Goal: Transaction & Acquisition: Download file/media

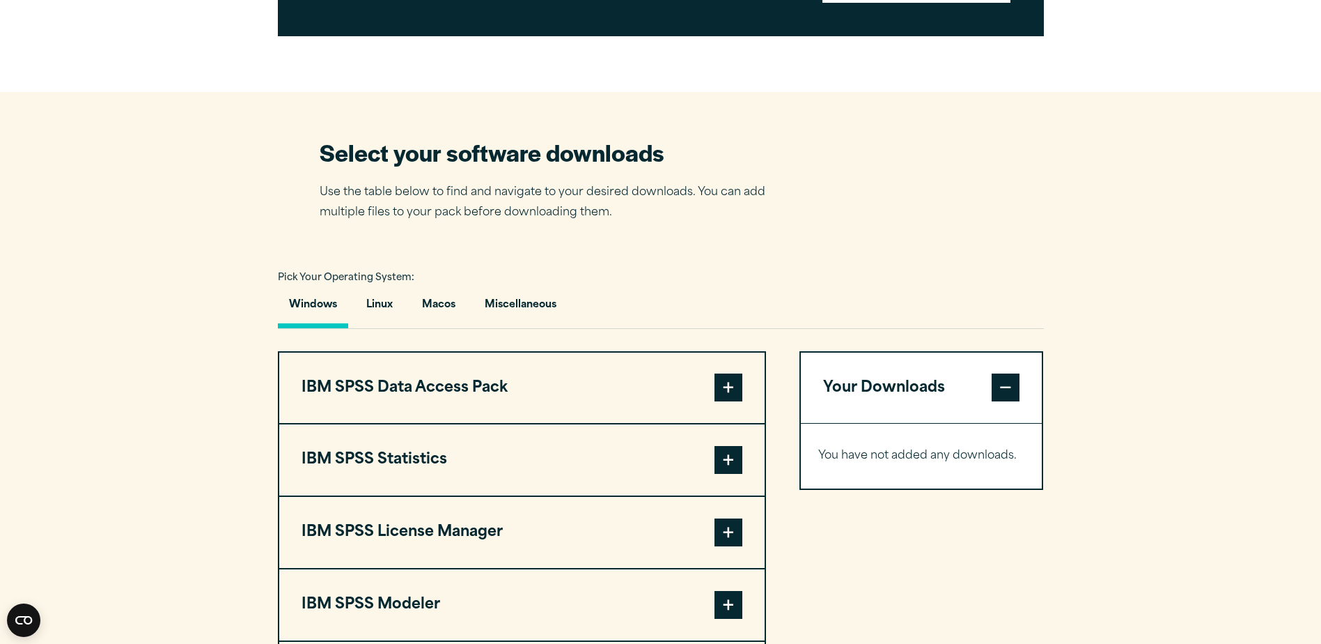
scroll to position [766, 0]
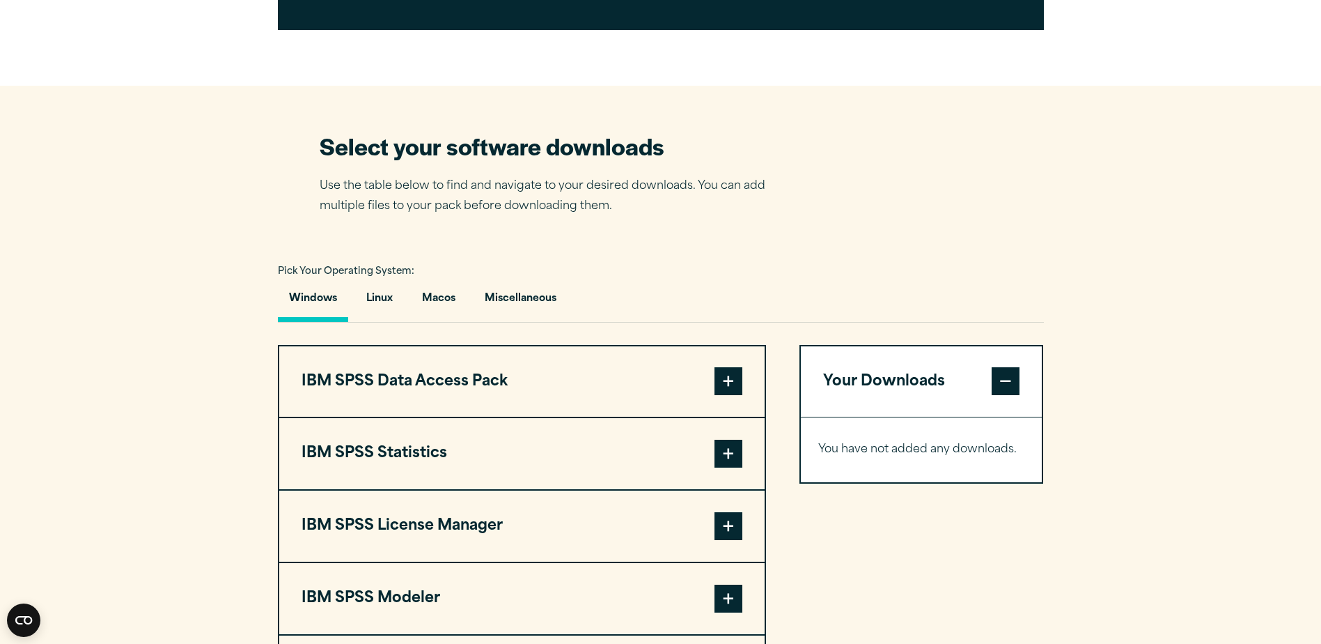
drag, startPoint x: 729, startPoint y: 483, endPoint x: 735, endPoint y: 474, distance: 11.0
click at [729, 467] on span at bounding box center [729, 454] width 28 height 28
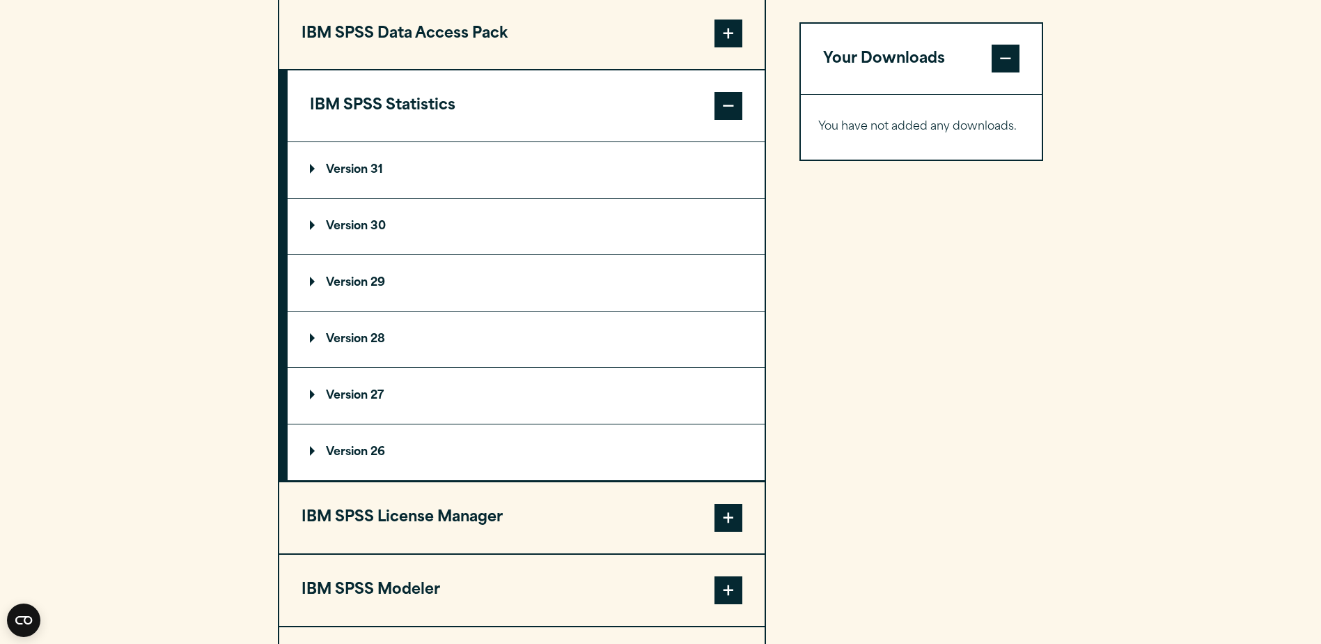
scroll to position [1114, 0]
click at [379, 175] on p "Version 31" at bounding box center [346, 169] width 73 height 11
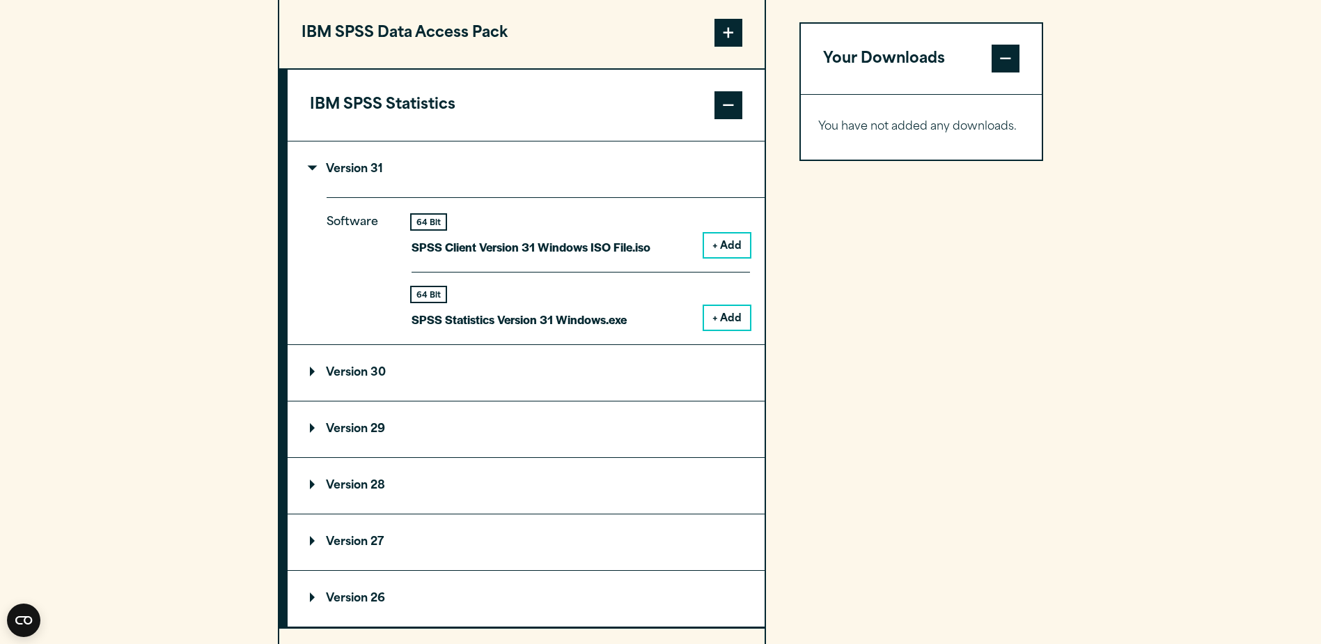
click at [727, 329] on button "+ Add" at bounding box center [727, 318] width 46 height 24
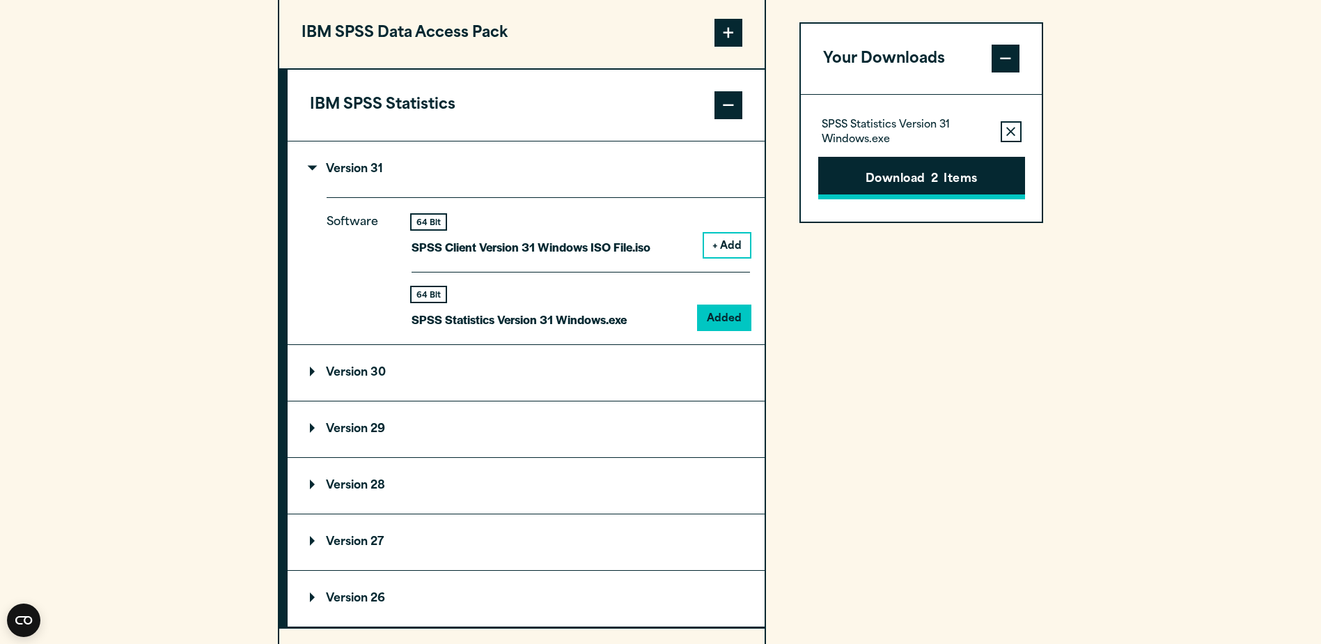
click at [931, 189] on span "2" at bounding box center [934, 180] width 7 height 18
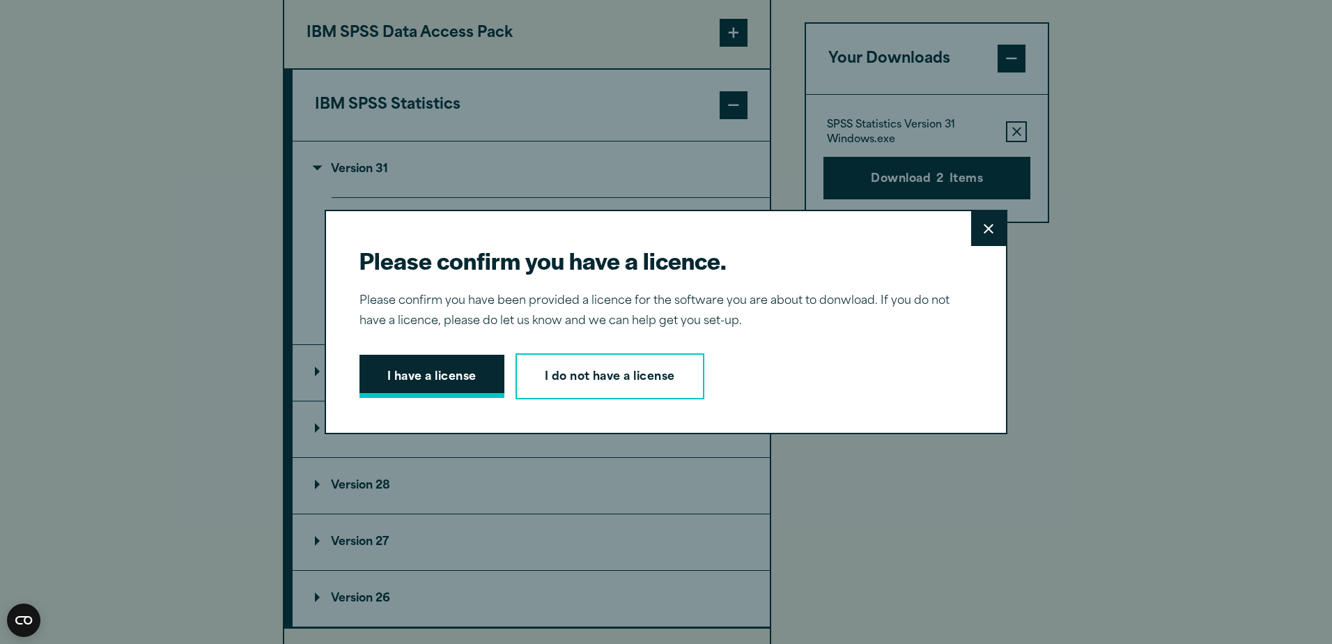
click at [455, 372] on button "I have a license" at bounding box center [431, 376] width 145 height 43
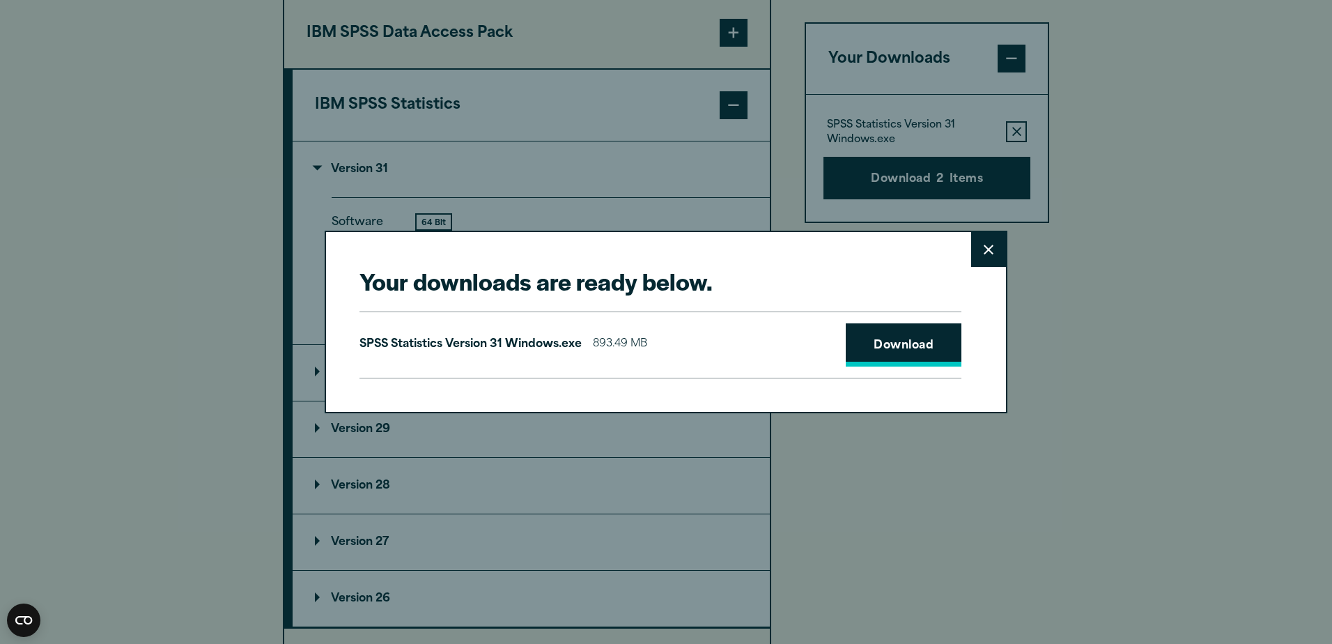
click at [862, 349] on link "Download" at bounding box center [904, 344] width 116 height 43
click at [988, 262] on button "Close" at bounding box center [988, 249] width 35 height 35
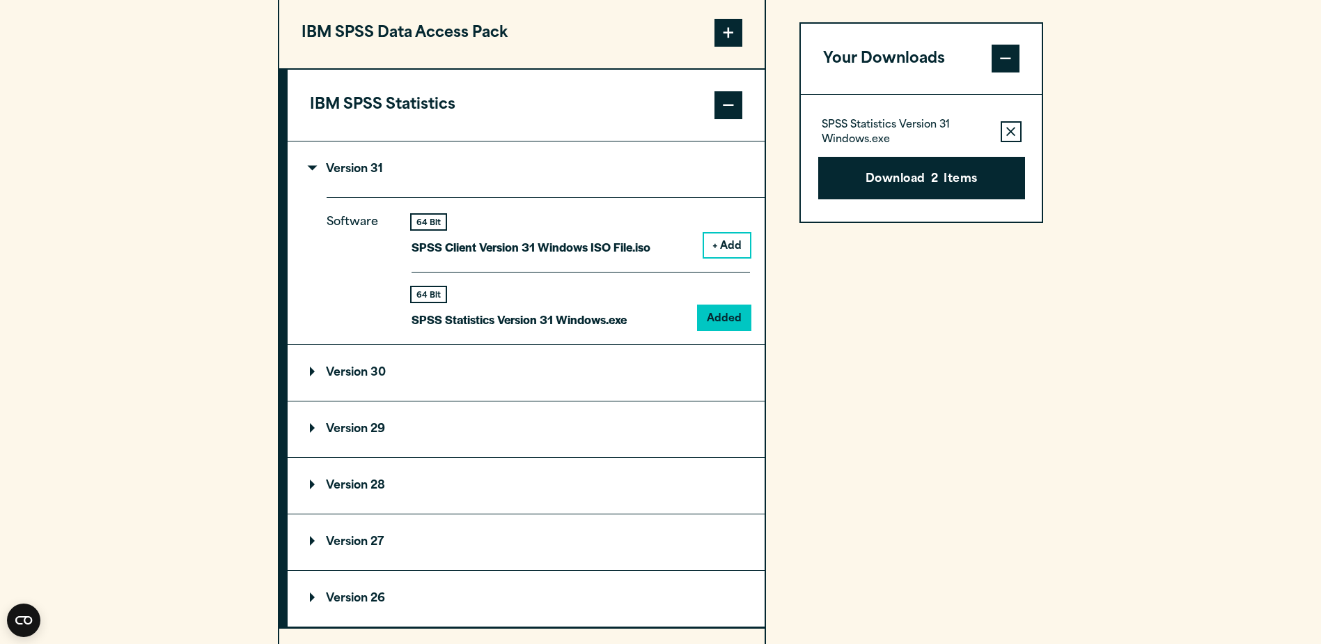
click at [832, 496] on div "Your Downloads SPSS Statistics Version 31 Windows.exe Remove this item from you…" at bounding box center [922, 421] width 244 height 848
click at [341, 395] on summary "Version 30" at bounding box center [526, 373] width 477 height 56
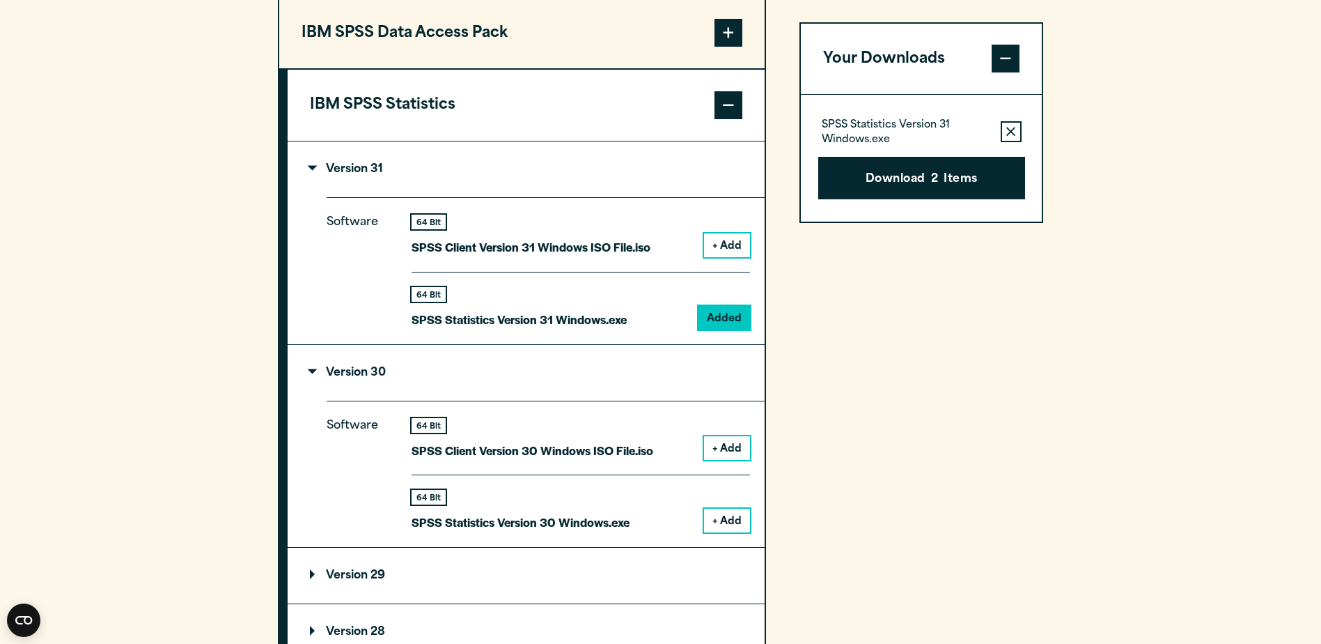
click at [725, 532] on button "+ Add" at bounding box center [727, 520] width 46 height 24
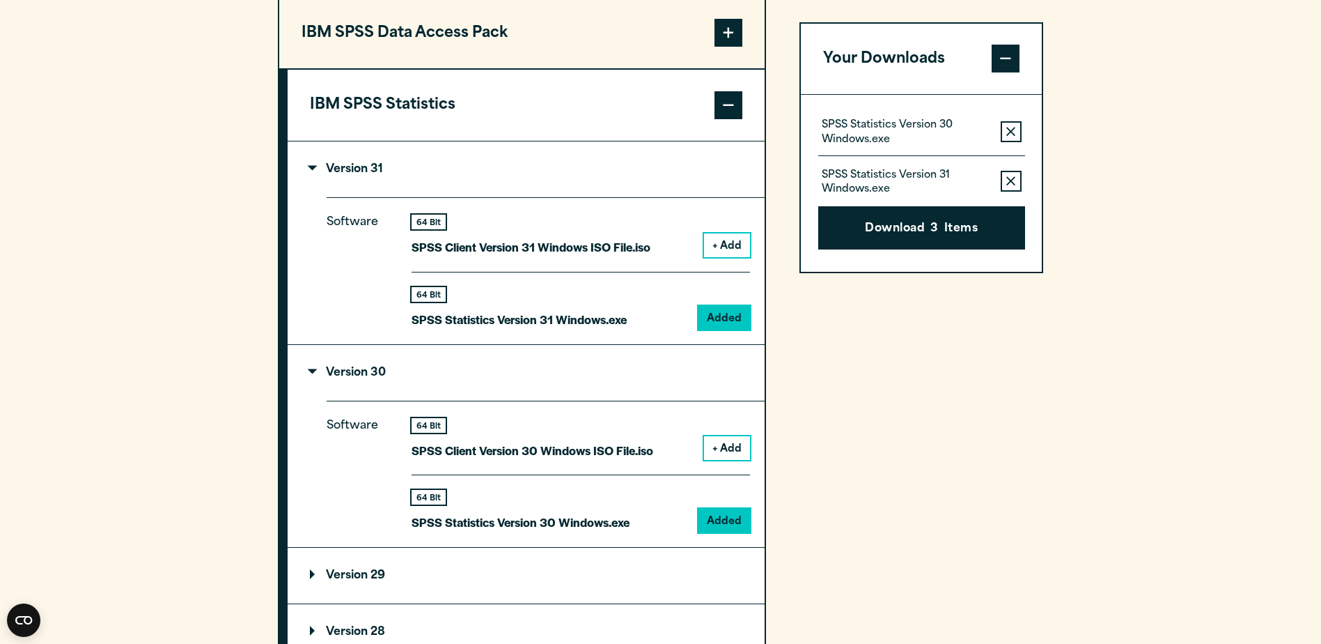
click at [1178, 227] on section "Select your software downloads Use the table below to find and navigate to your…" at bounding box center [660, 386] width 1321 height 1299
click at [1107, 254] on section "Select your software downloads Use the table below to find and navigate to your…" at bounding box center [660, 386] width 1321 height 1299
click at [1007, 183] on icon "button" at bounding box center [1010, 181] width 9 height 9
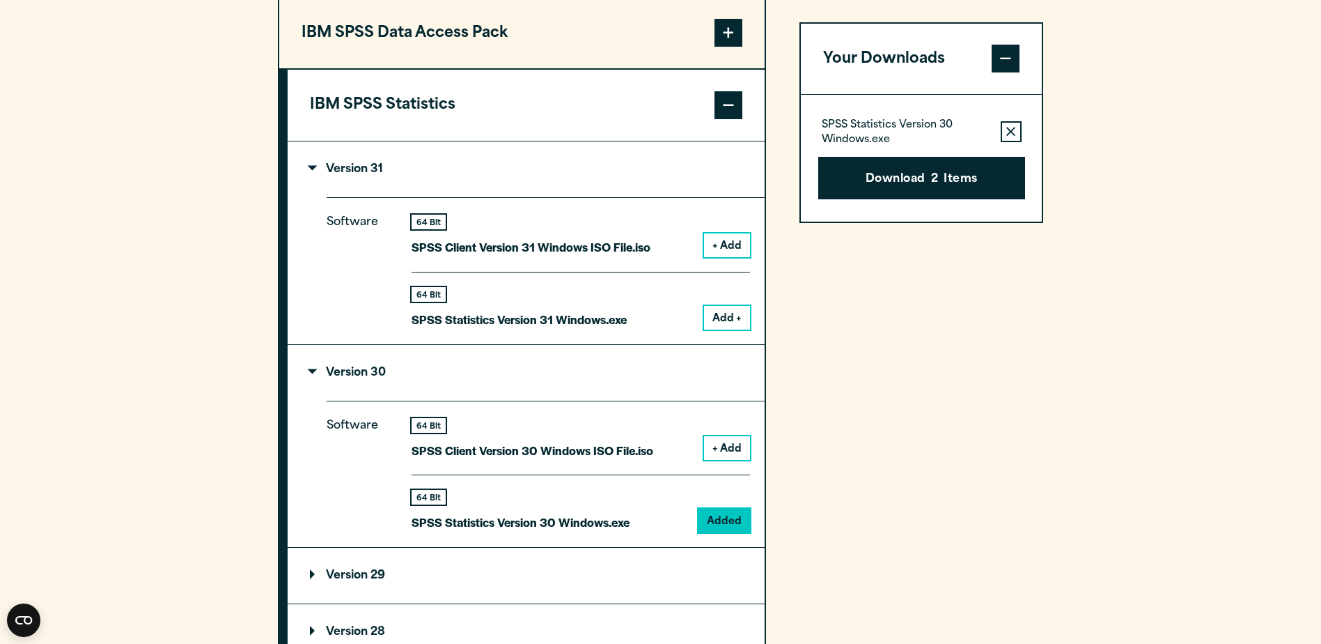
click at [946, 127] on p "SPSS Statistics Version 30 Windows.exe" at bounding box center [906, 133] width 168 height 28
click at [933, 172] on button "Download 2 Items" at bounding box center [921, 178] width 207 height 43
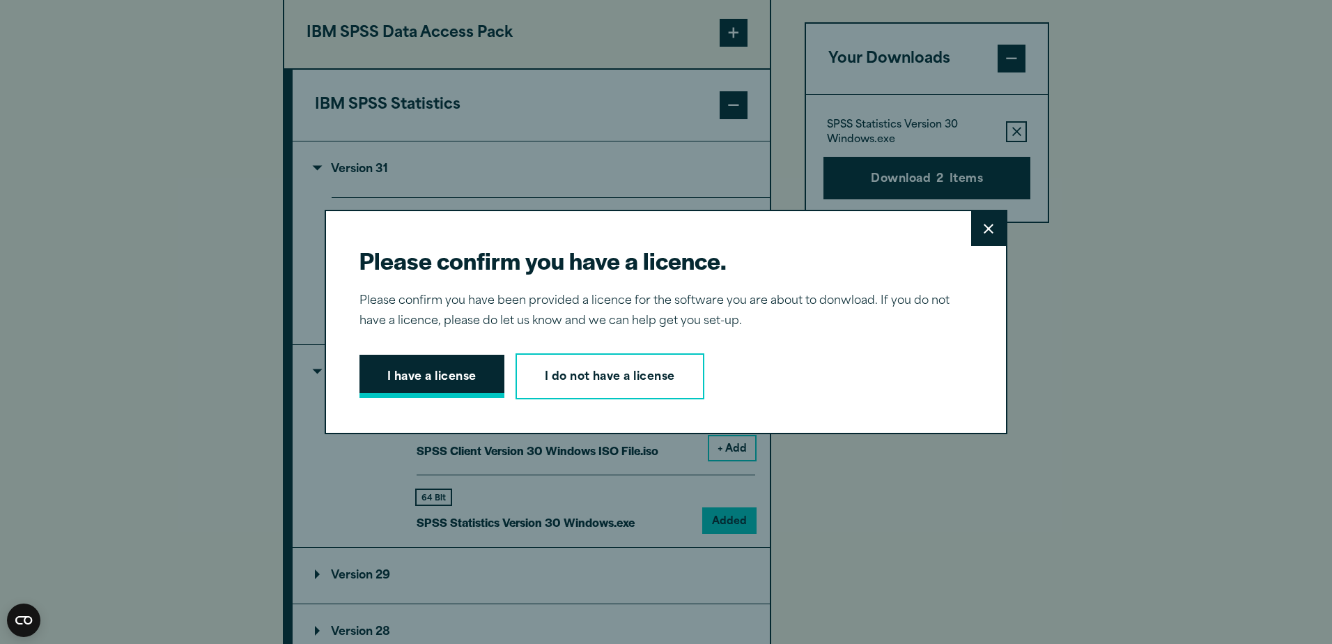
click at [404, 384] on button "I have a license" at bounding box center [431, 376] width 145 height 43
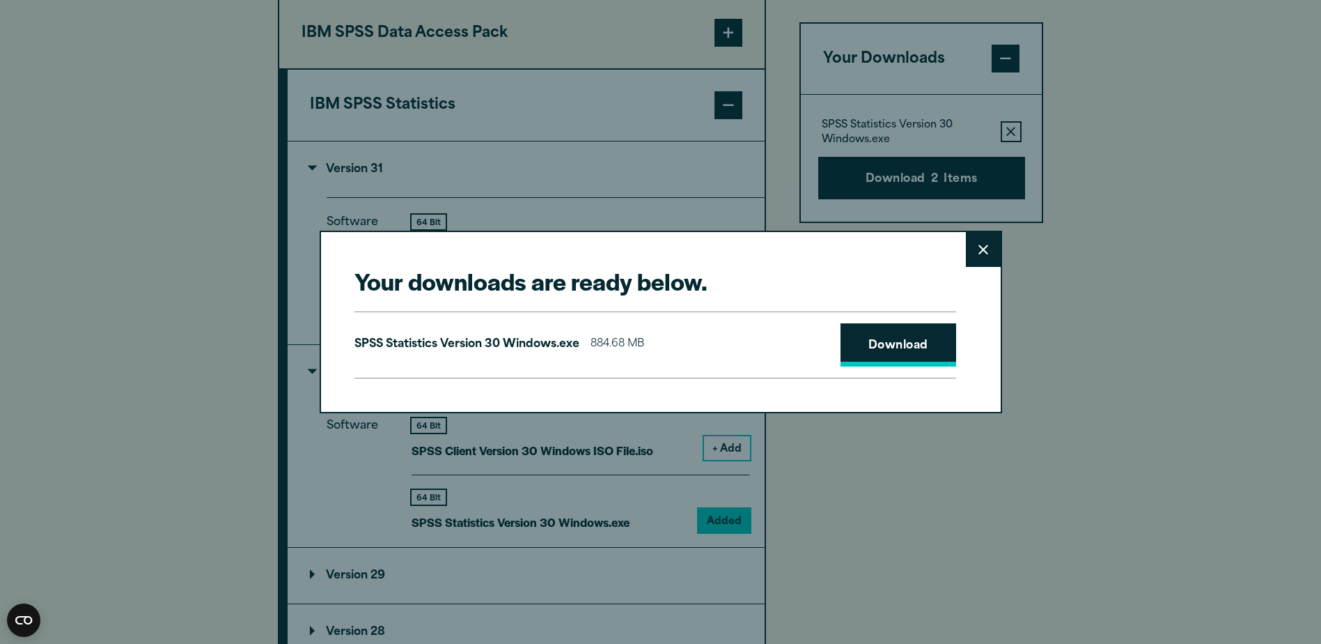
click at [872, 346] on link "Download" at bounding box center [899, 344] width 116 height 43
click at [1087, 329] on div "Your downloads are ready below. Close SPSS Statistics Version 30 Windows.exe 88…" at bounding box center [660, 322] width 1321 height 644
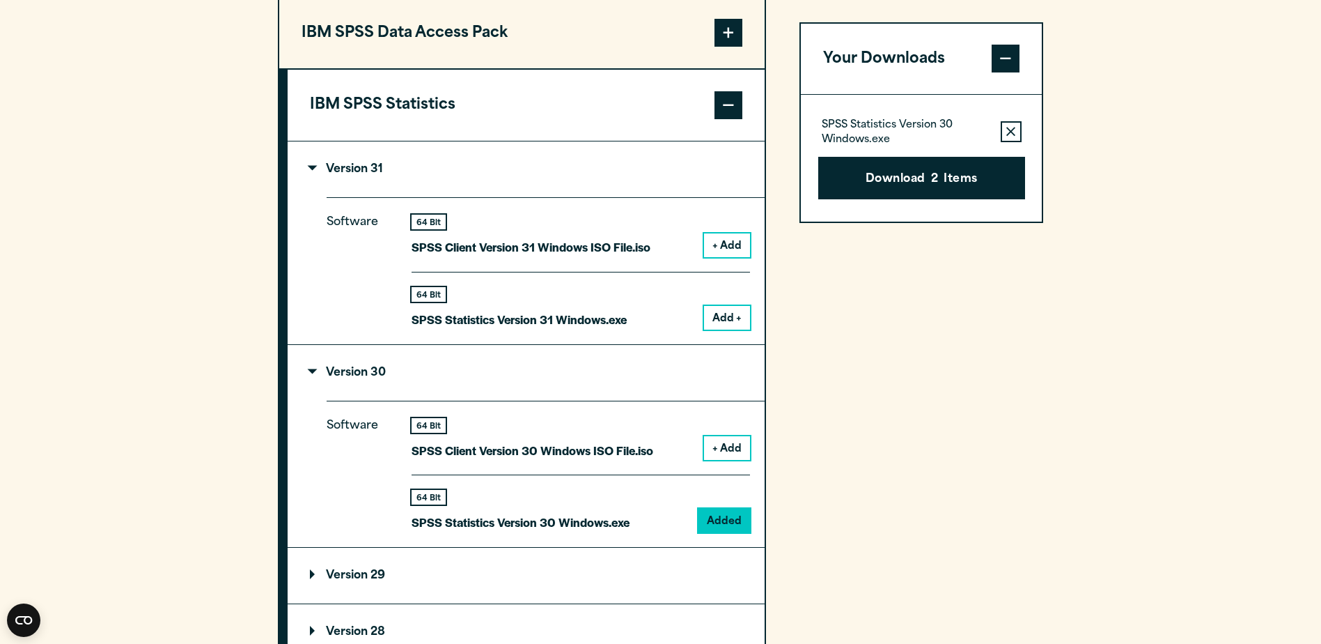
click at [1056, 410] on section "Select your software downloads Use the table below to find and navigate to your…" at bounding box center [660, 386] width 1321 height 1299
